Goal: Transaction & Acquisition: Obtain resource

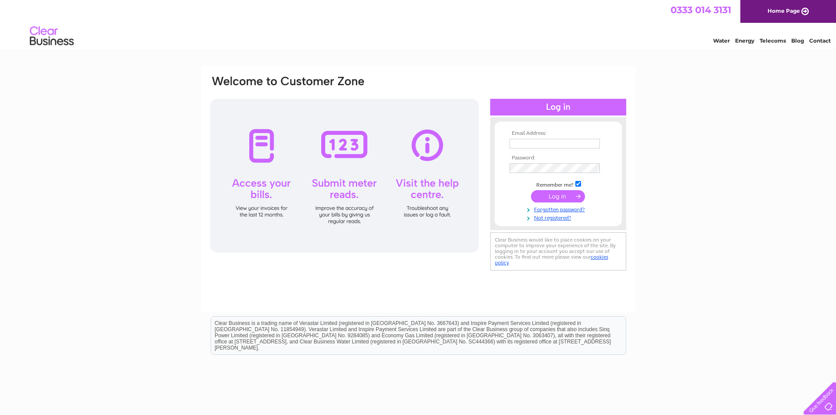
type input "[PERSON_NAME][EMAIL_ADDRESS][DOMAIN_NAME]"
click at [552, 199] on input "submit" at bounding box center [558, 196] width 54 height 12
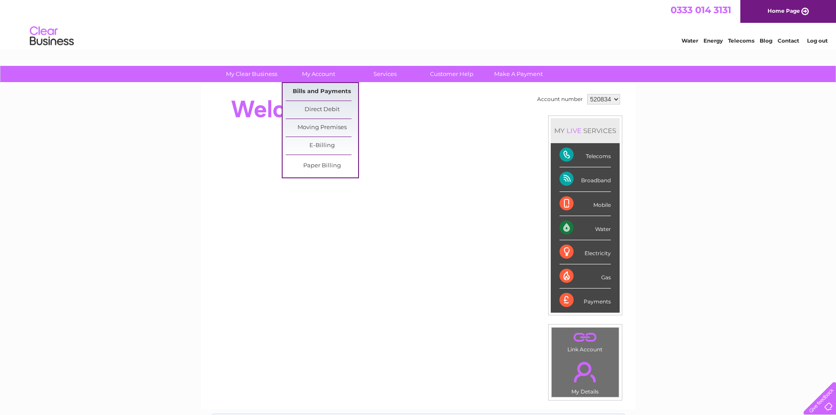
click at [312, 93] on link "Bills and Payments" at bounding box center [322, 92] width 72 height 18
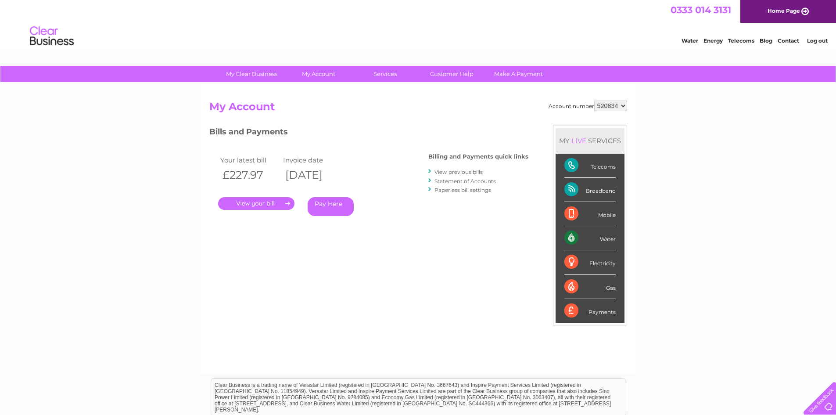
click at [268, 206] on link "." at bounding box center [256, 203] width 76 height 13
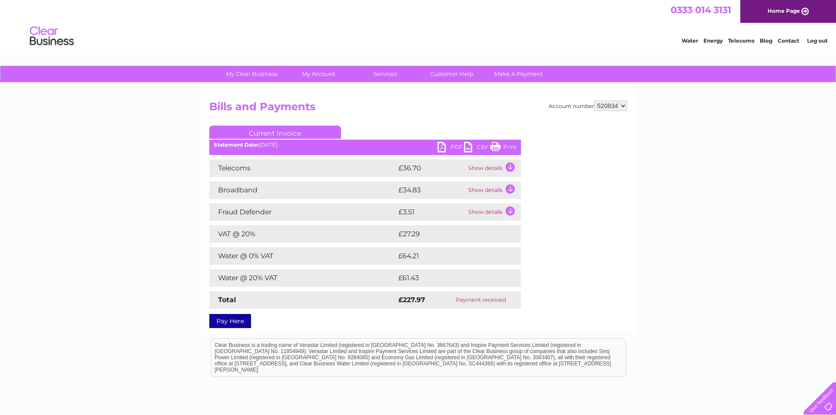
click at [442, 144] on link "PDF" at bounding box center [450, 148] width 26 height 13
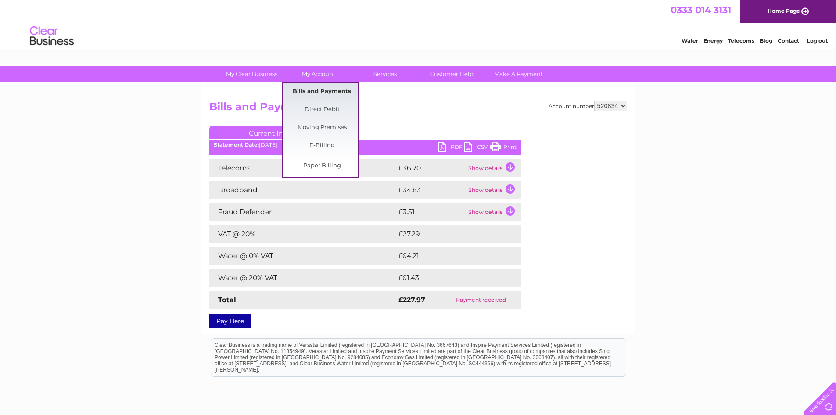
click at [324, 87] on link "Bills and Payments" at bounding box center [322, 92] width 72 height 18
click at [326, 88] on link "Bills and Payments" at bounding box center [322, 92] width 72 height 18
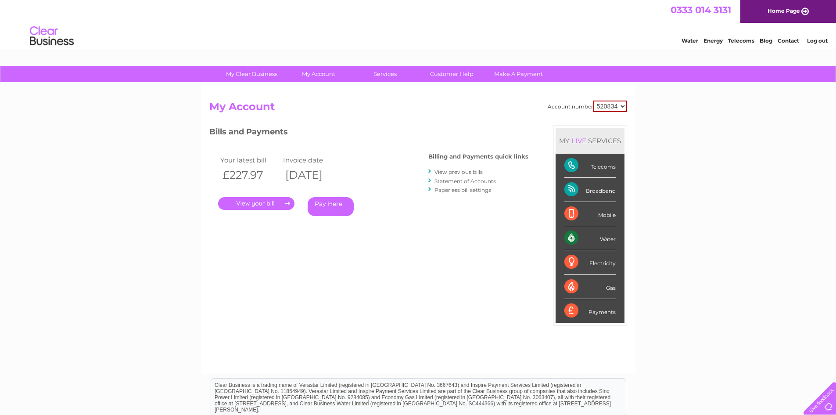
click at [244, 203] on link "." at bounding box center [256, 203] width 76 height 13
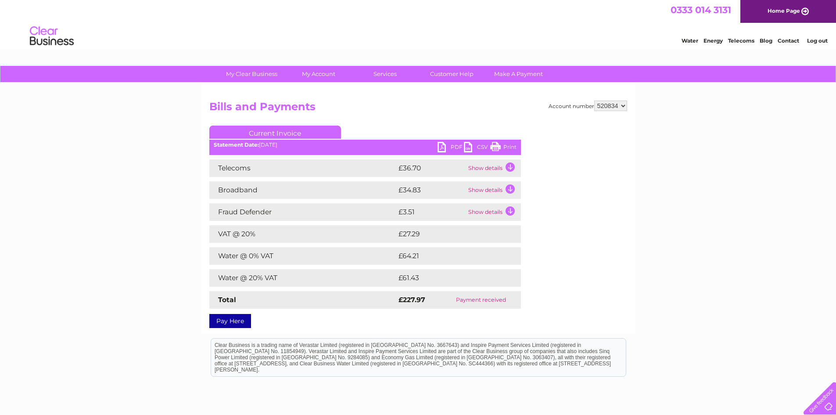
click at [443, 148] on link "PDF" at bounding box center [450, 148] width 26 height 13
